Goal: Information Seeking & Learning: Learn about a topic

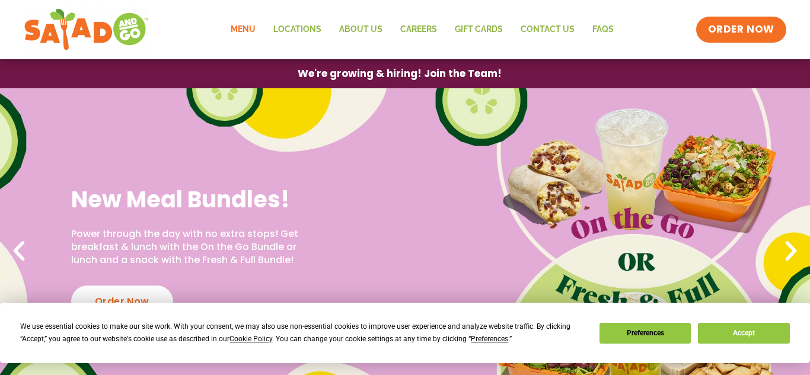
click at [256, 26] on link "Menu" at bounding box center [243, 29] width 43 height 27
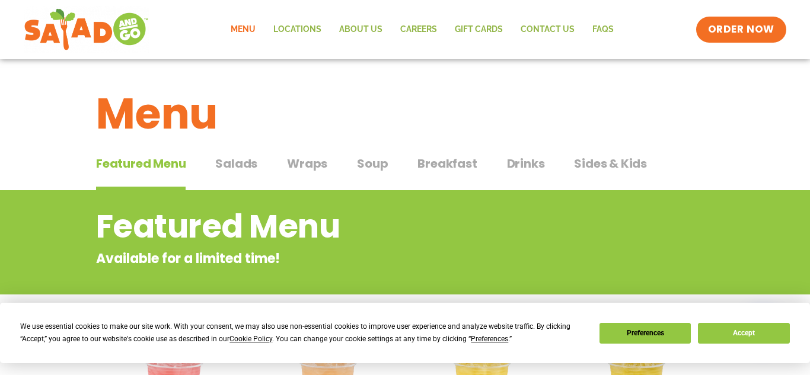
click at [235, 171] on span "Salads" at bounding box center [236, 164] width 42 height 18
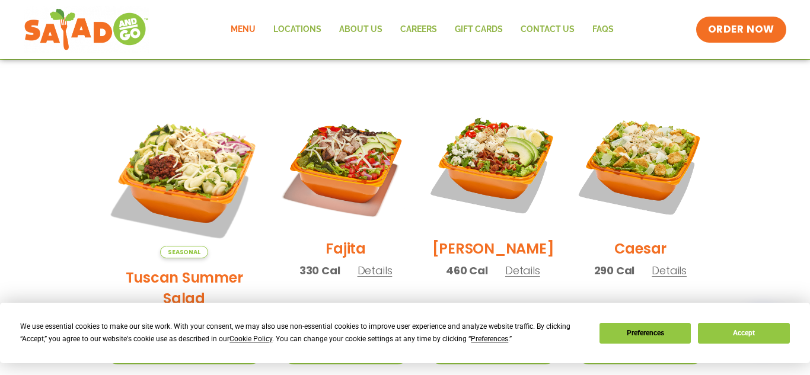
scroll to position [305, 0]
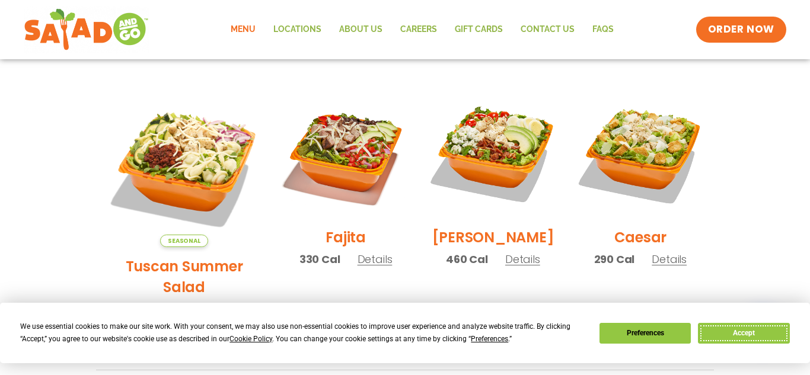
click at [729, 335] on button "Accept" at bounding box center [743, 333] width 91 height 21
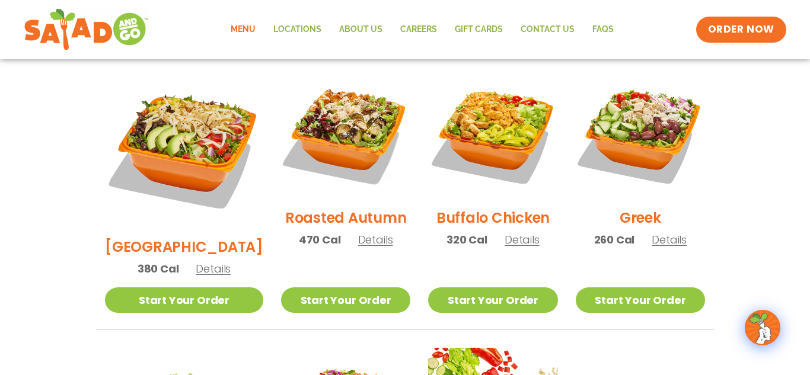
scroll to position [615, 0]
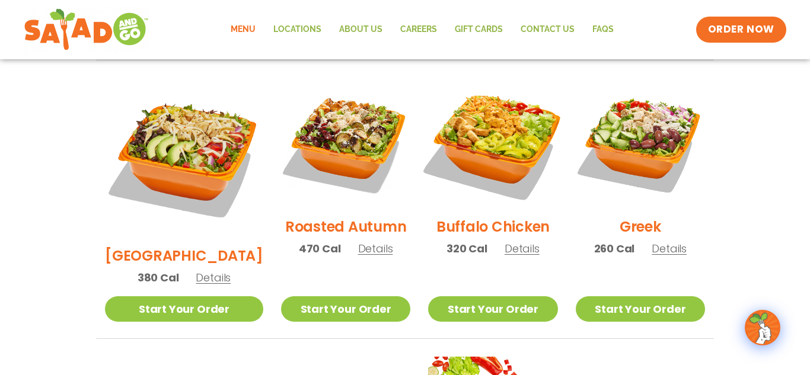
click at [512, 151] on img at bounding box center [493, 143] width 152 height 152
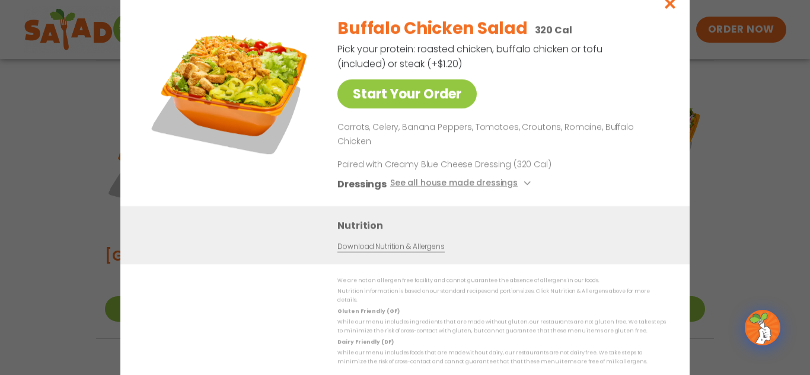
click at [756, 131] on div "Start Your Order Buffalo Chicken Salad 320 Cal Pick your protein: roasted chick…" at bounding box center [405, 187] width 810 height 375
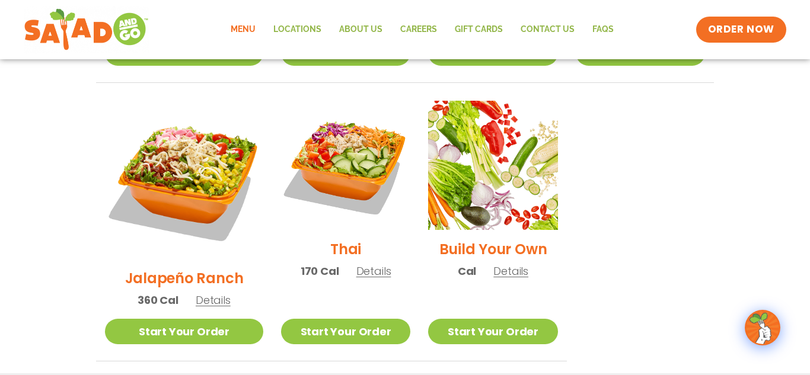
scroll to position [875, 0]
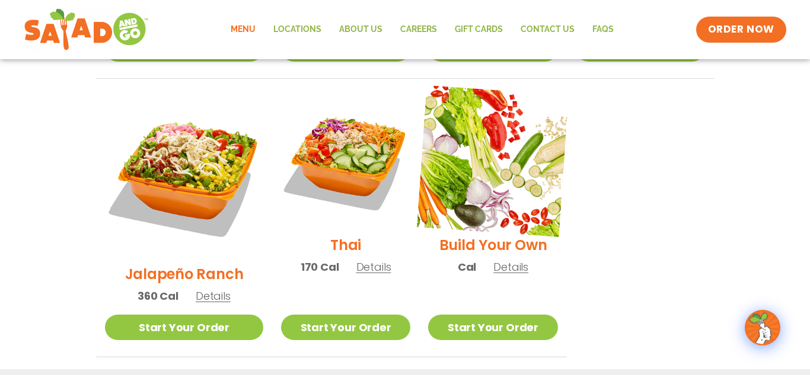
click at [502, 132] on img at bounding box center [493, 161] width 152 height 152
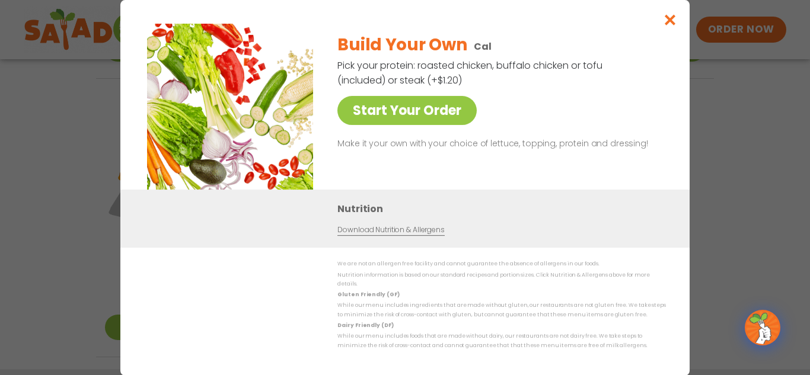
click at [440, 134] on div "Build Your Own Cal Pick your protein: roasted chicken, buffalo chicken or tofu …" at bounding box center [499, 107] width 324 height 166
click at [435, 129] on div "Build Your Own Cal Pick your protein: roasted chicken, buffalo chicken or tofu …" at bounding box center [499, 107] width 324 height 166
click at [418, 113] on link "Start Your Order" at bounding box center [406, 110] width 139 height 29
click at [672, 21] on icon "Close modal" at bounding box center [670, 20] width 15 height 12
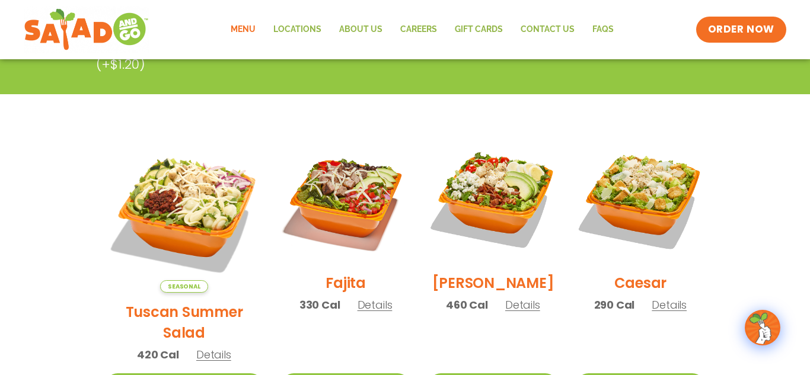
scroll to position [255, 0]
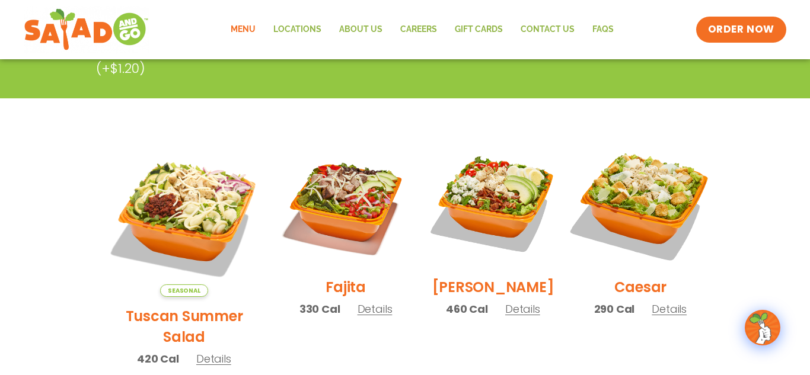
click at [586, 189] on img at bounding box center [641, 204] width 152 height 152
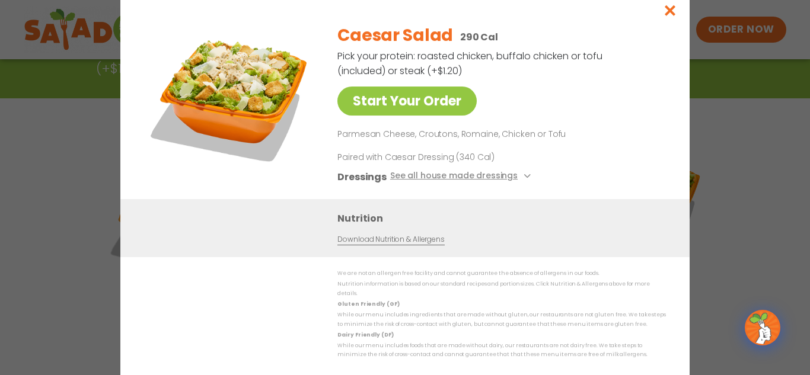
click at [762, 104] on div "Start Your Order Caesar Salad 290 Cal Pick your protein: roasted chicken, buffa…" at bounding box center [405, 187] width 810 height 375
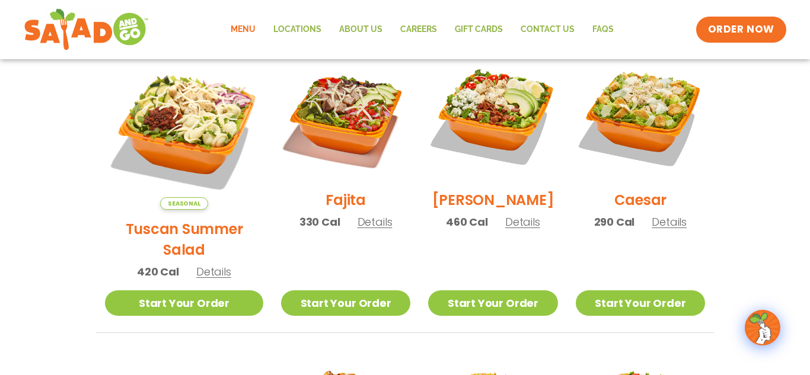
scroll to position [351, 0]
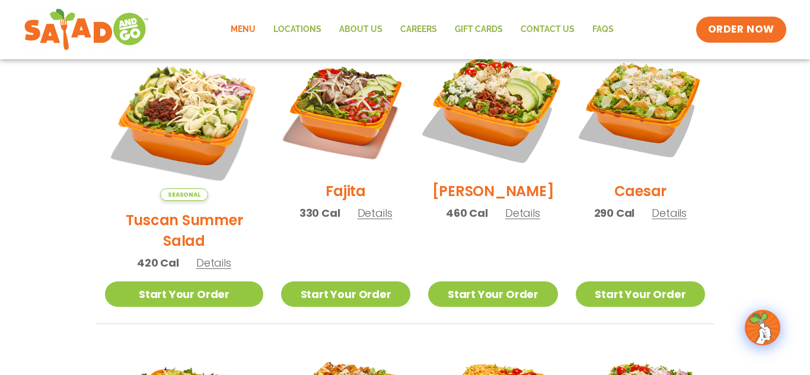
click at [532, 95] on img at bounding box center [493, 107] width 152 height 152
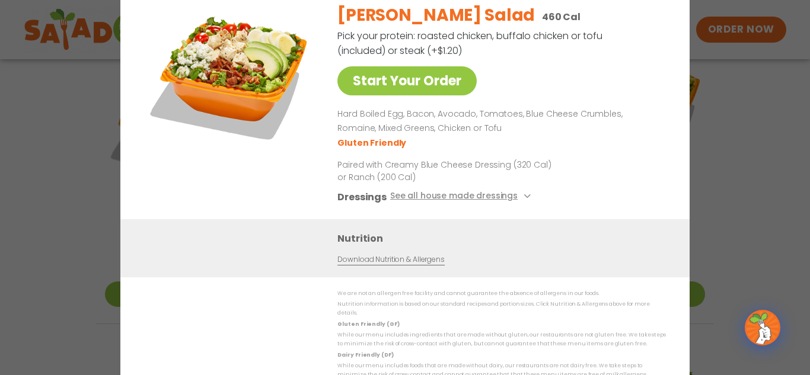
click at [758, 122] on div "Start Your Order [PERSON_NAME] Salad 460 Cal Pick your protein: roasted chicken…" at bounding box center [405, 187] width 810 height 375
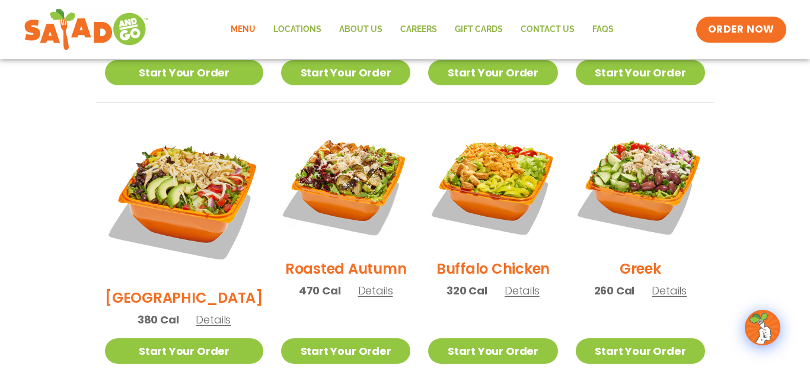
scroll to position [574, 0]
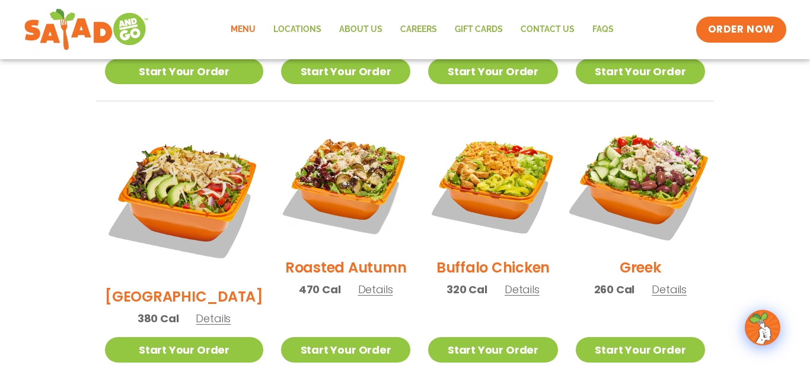
click at [638, 143] on img at bounding box center [641, 184] width 152 height 152
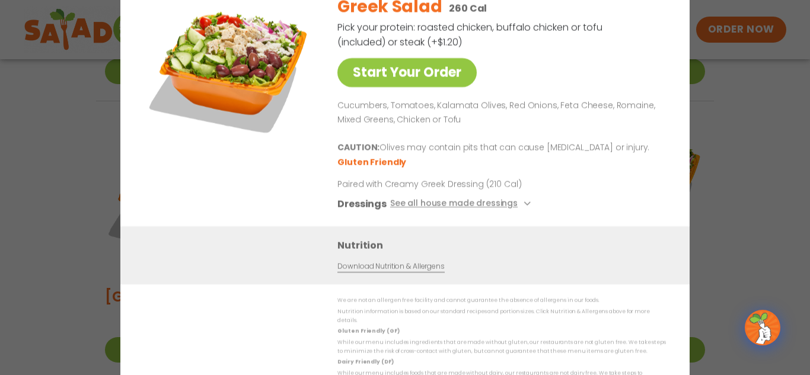
click at [779, 160] on div "Start Your Order Greek Salad 260 Cal Pick your protein: roasted chicken, buffal…" at bounding box center [405, 187] width 810 height 375
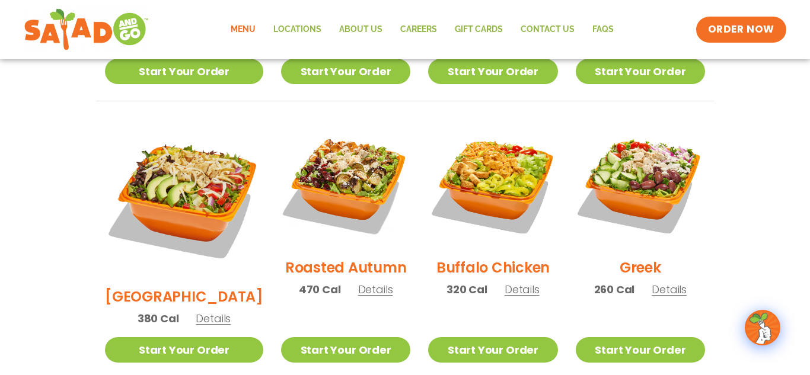
click at [779, 160] on section "Salads Our house-made dressings make our huge portions even more delicious. Goo…" at bounding box center [405, 137] width 810 height 1043
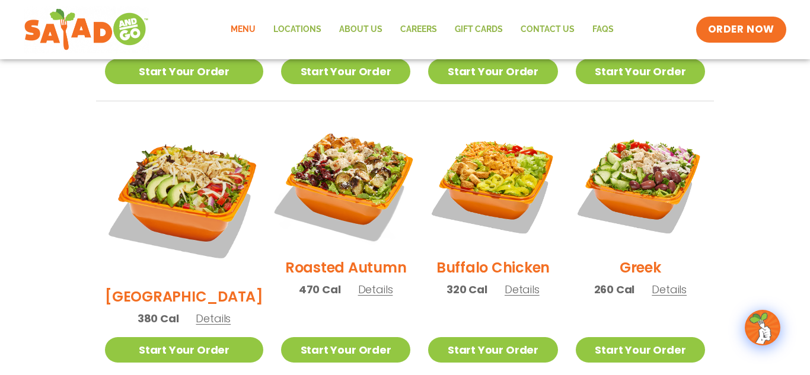
click at [358, 169] on img at bounding box center [346, 184] width 152 height 152
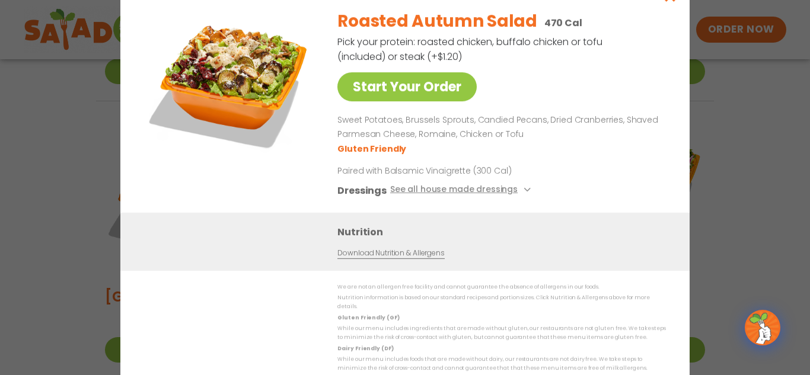
click at [775, 179] on div "Start Your Order Roasted Autumn Salad 470 Cal Pick your protein: roasted chicke…" at bounding box center [405, 187] width 810 height 375
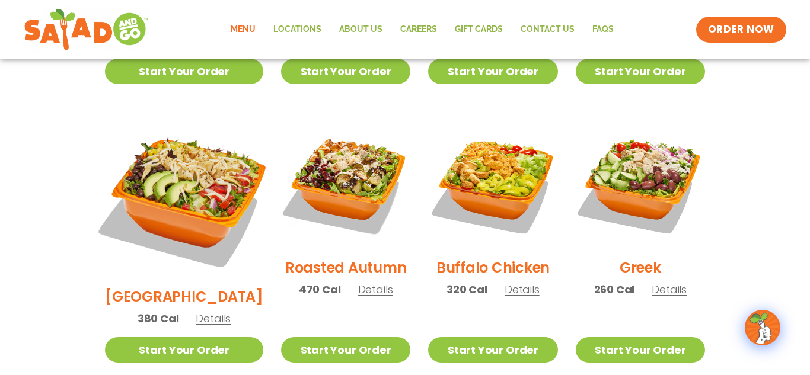
click at [179, 159] on img at bounding box center [184, 199] width 186 height 186
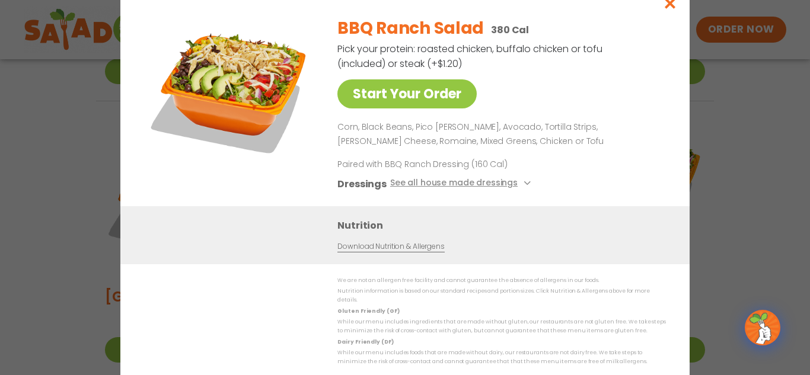
click at [756, 149] on div "Start Your Order BBQ Ranch Salad 380 Cal Pick your protein: roasted chicken, bu…" at bounding box center [405, 187] width 810 height 375
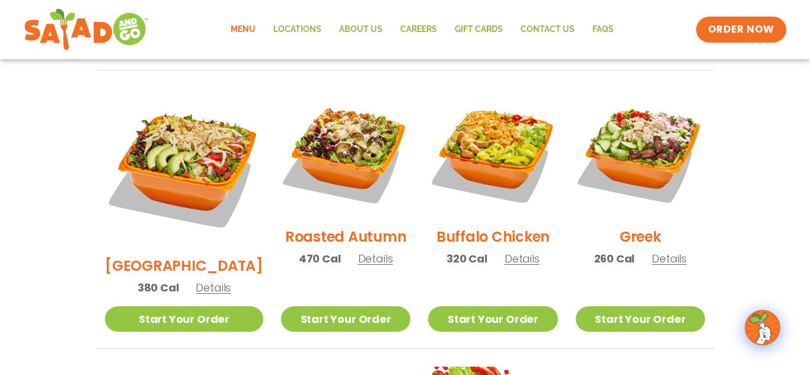
scroll to position [609, 0]
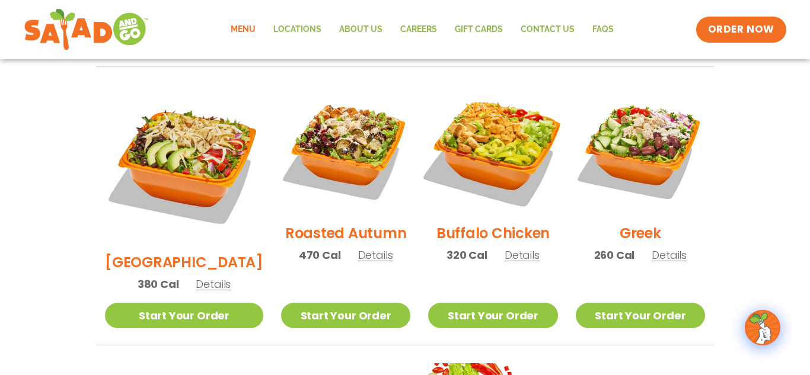
click at [505, 112] on img at bounding box center [493, 150] width 152 height 152
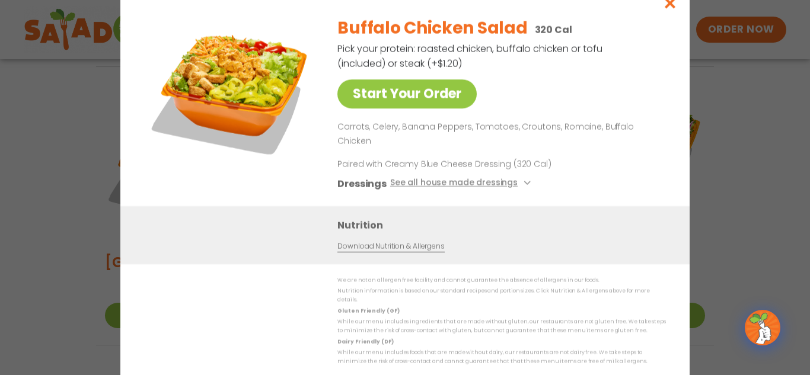
click at [738, 128] on div "Start Your Order Buffalo Chicken Salad 320 Cal Pick your protein: roasted chick…" at bounding box center [405, 187] width 810 height 375
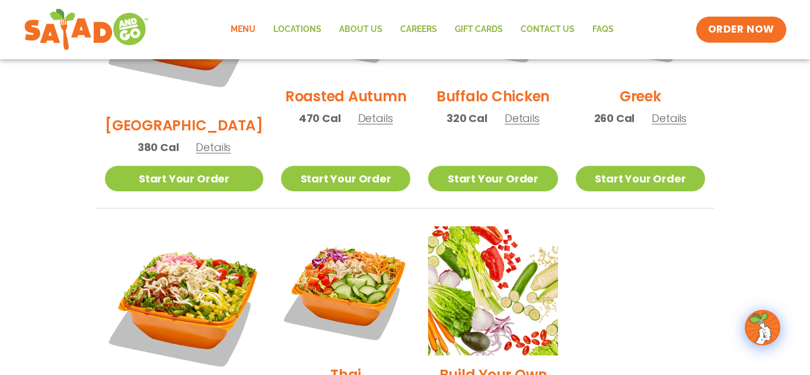
scroll to position [746, 0]
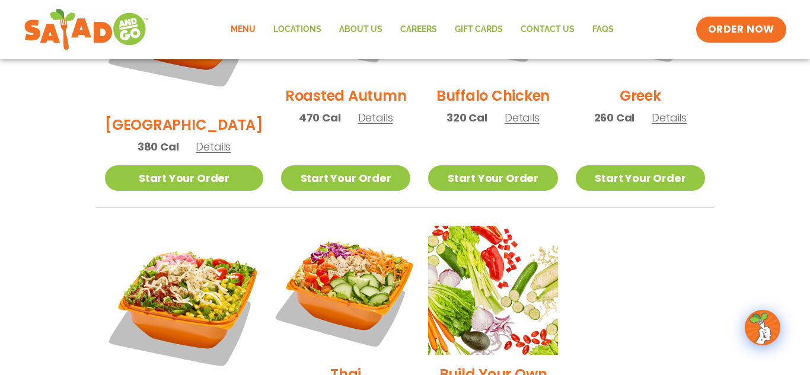
click at [336, 250] on img at bounding box center [346, 291] width 152 height 152
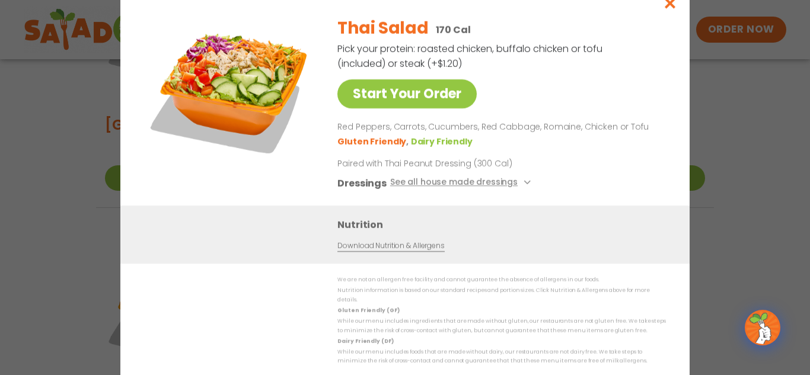
click at [771, 142] on div "Start Your Order Thai Salad 170 Cal Pick your protein: roasted chicken, buffalo…" at bounding box center [405, 187] width 810 height 375
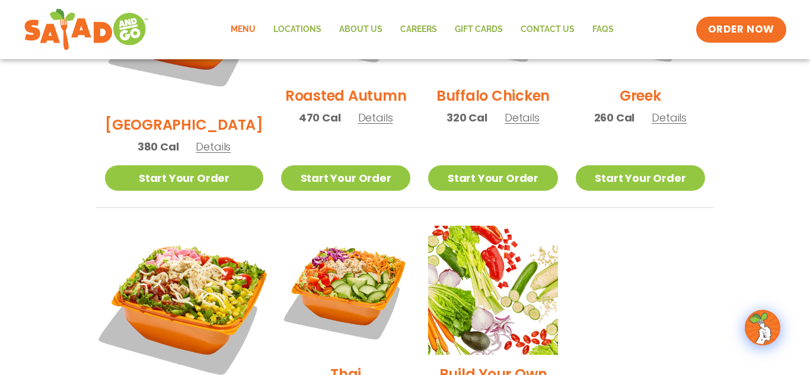
click at [209, 223] on img at bounding box center [184, 305] width 186 height 186
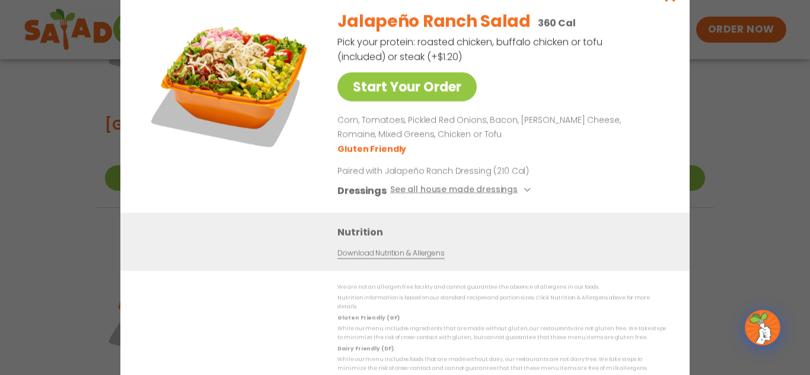
click at [750, 164] on div "Start Your Order Jalapeño Ranch Salad 360 Cal Pick your protein: roasted chicke…" at bounding box center [405, 187] width 810 height 375
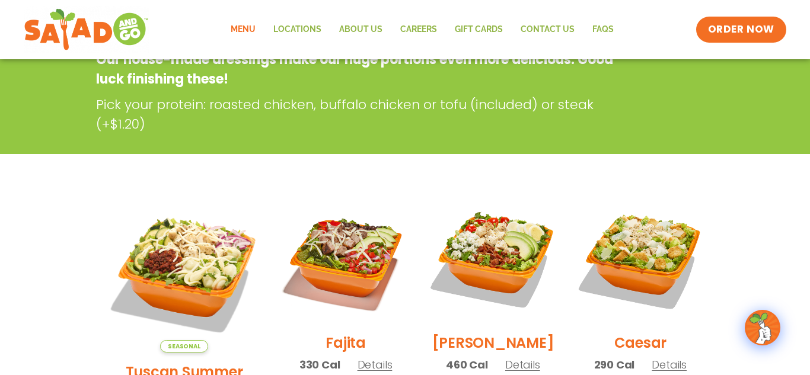
scroll to position [199, 0]
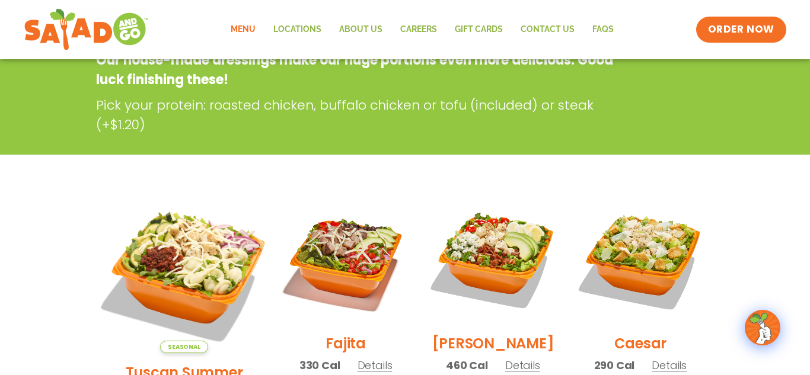
click at [209, 218] on img at bounding box center [184, 274] width 186 height 186
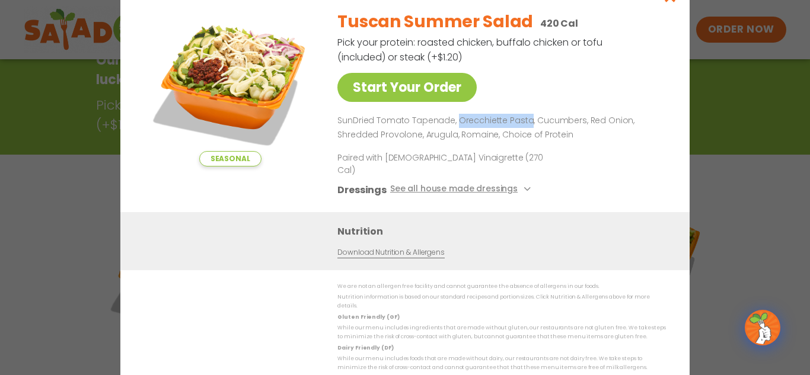
drag, startPoint x: 455, startPoint y: 130, endPoint x: 526, endPoint y: 123, distance: 71.5
click at [526, 123] on div "Tuscan Summer Salad 420 Cal Pick your protein: roasted chicken, buffalo chicken…" at bounding box center [499, 107] width 324 height 212
copy p "Orecchiette Pasta"
click at [574, 119] on div "Tuscan Summer Salad 420 Cal Pick your protein: roasted chicken, buffalo chicken…" at bounding box center [499, 107] width 324 height 212
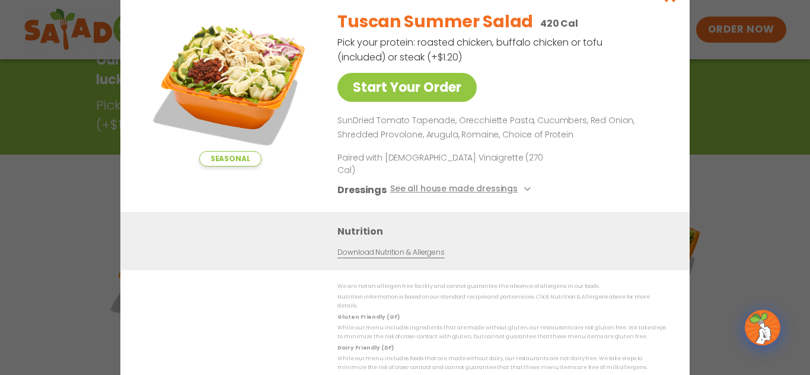
click at [791, 181] on div "Seasonal Start Your Order Tuscan Summer Salad 420 Cal Pick your protein: roaste…" at bounding box center [405, 187] width 810 height 375
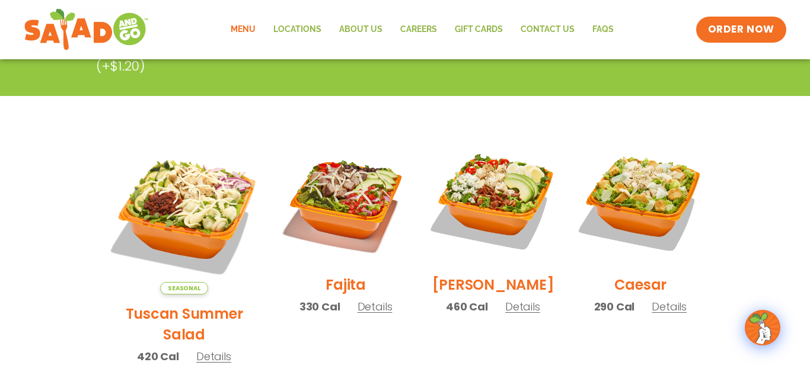
scroll to position [259, 0]
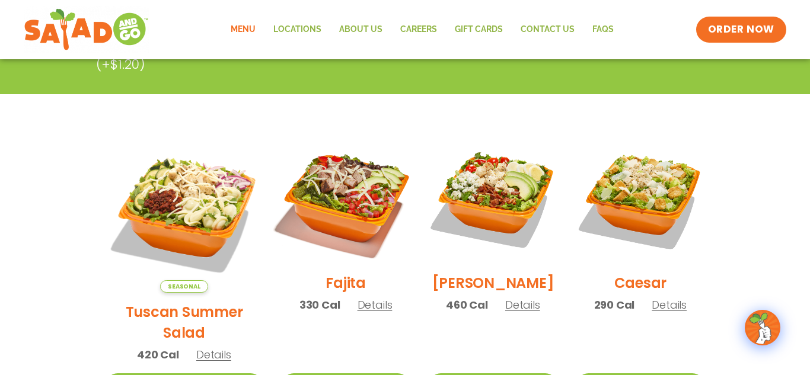
click at [364, 185] on img at bounding box center [346, 199] width 152 height 152
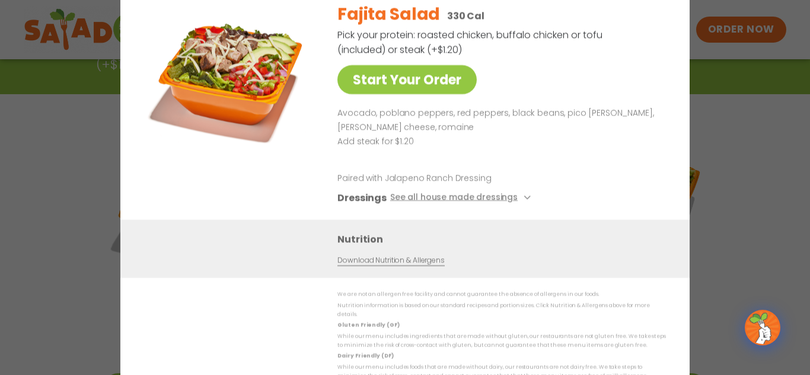
click at [793, 181] on div "Start Your Order Fajita Salad 330 Cal Pick your protein: roasted chicken, buffa…" at bounding box center [405, 187] width 810 height 375
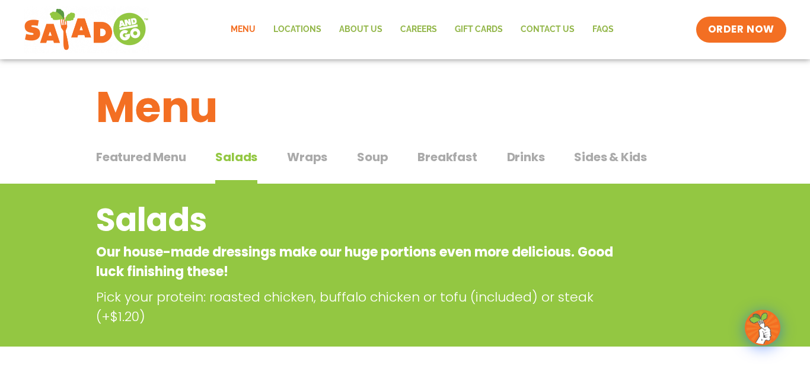
scroll to position [0, 0]
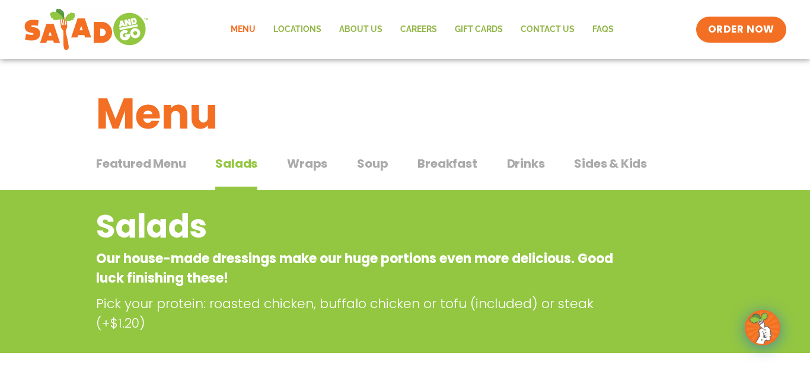
click at [307, 173] on button "Wraps Wraps" at bounding box center [307, 173] width 40 height 36
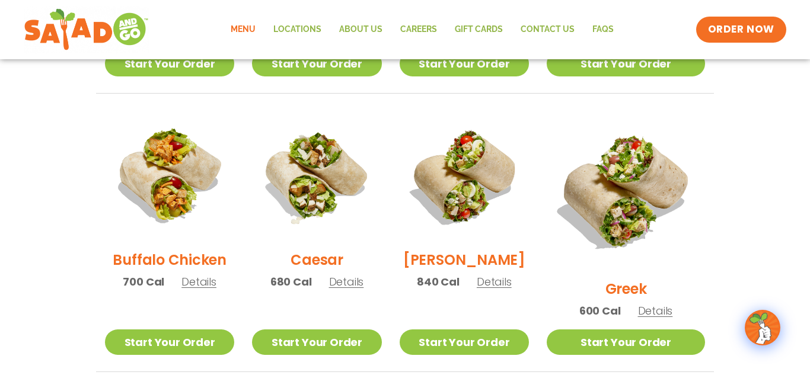
scroll to position [540, 0]
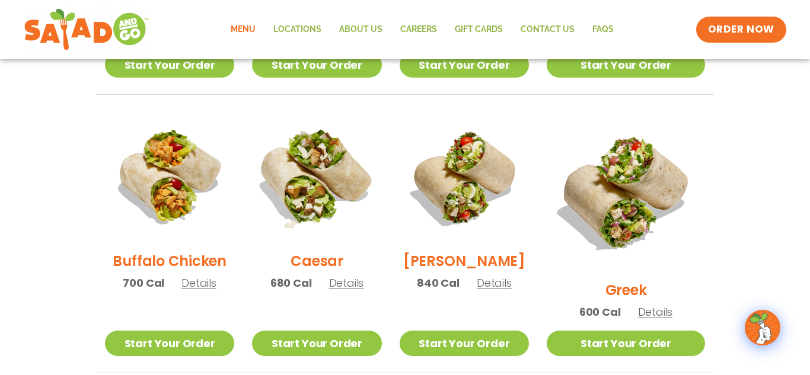
click at [345, 156] on img at bounding box center [317, 177] width 152 height 152
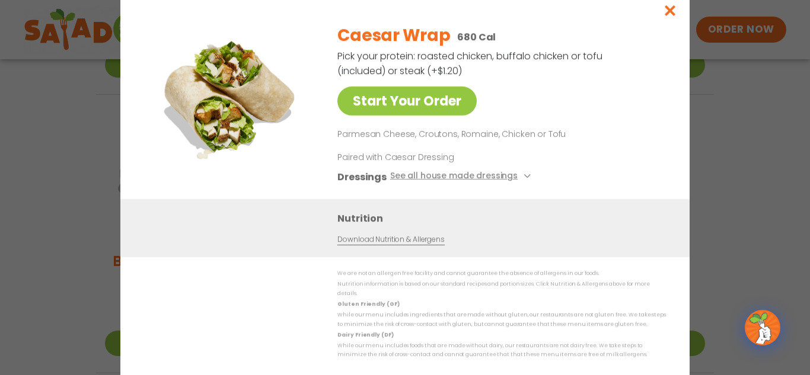
click at [746, 128] on div "Start Your Order Caesar Wrap 680 Cal Pick your protein: roasted chicken, buffal…" at bounding box center [405, 187] width 810 height 375
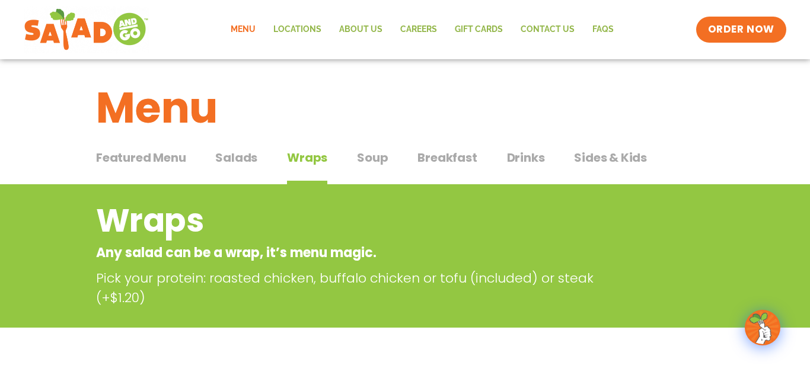
scroll to position [0, 0]
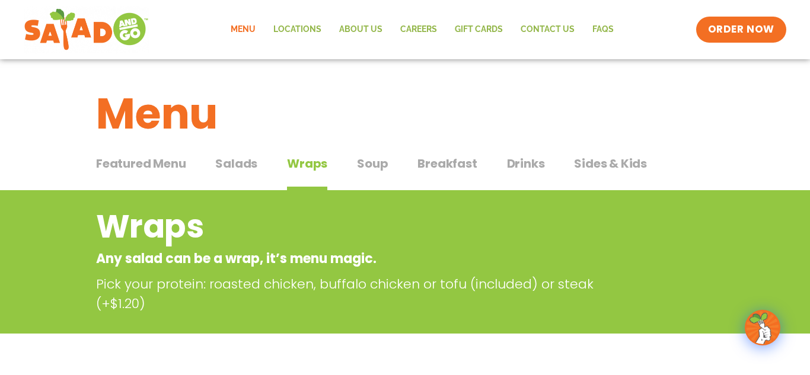
click at [368, 165] on span "Soup" at bounding box center [372, 164] width 31 height 18
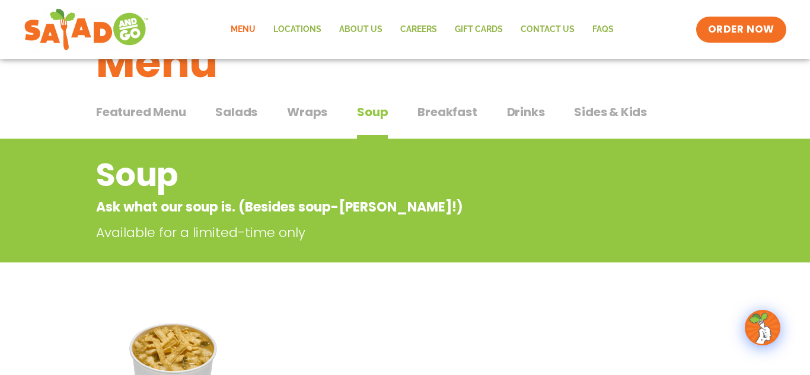
scroll to position [32, 0]
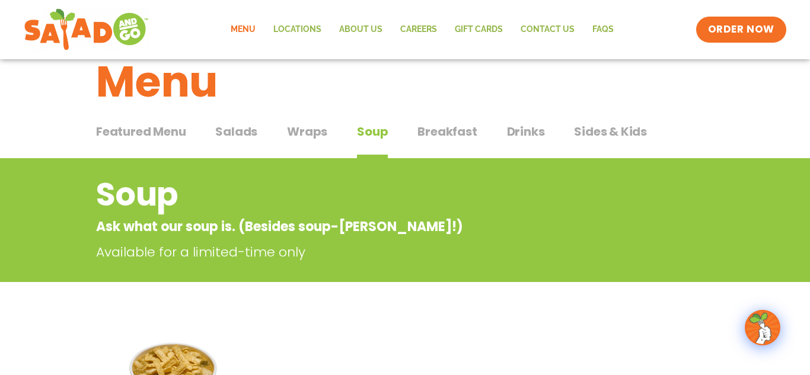
click at [523, 132] on span "Drinks" at bounding box center [526, 132] width 38 height 18
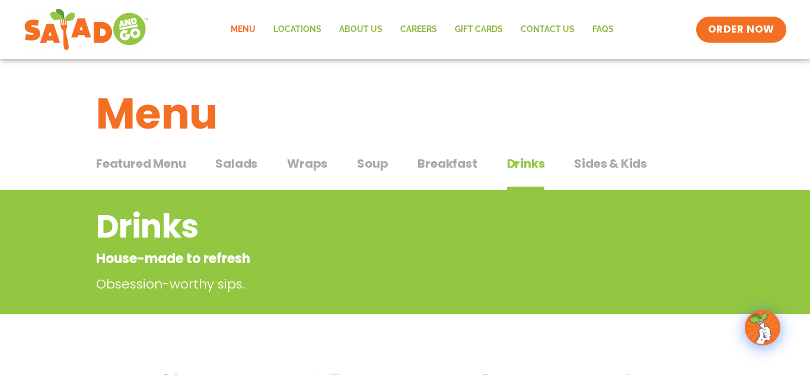
click at [629, 158] on span "Sides & Kids" at bounding box center [610, 164] width 73 height 18
